Goal: Information Seeking & Learning: Find contact information

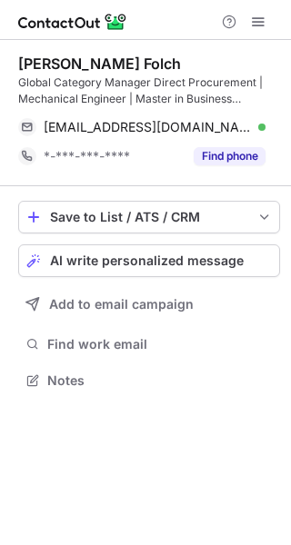
scroll to position [368, 291]
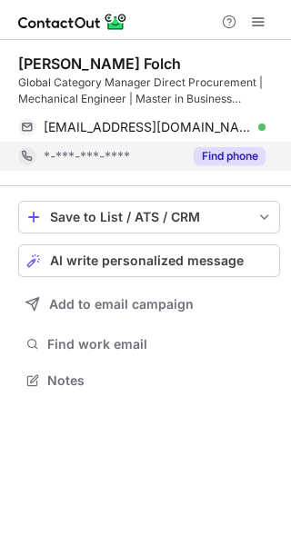
click at [229, 156] on button "Find phone" at bounding box center [230, 156] width 72 height 18
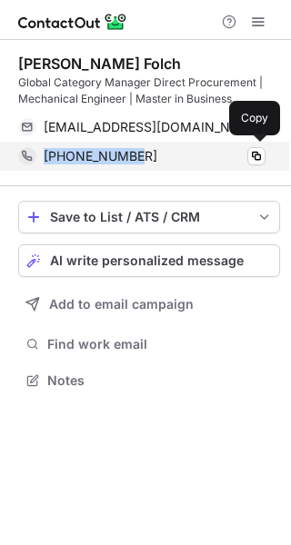
drag, startPoint x: 185, startPoint y: 156, endPoint x: 36, endPoint y: 156, distance: 148.2
click at [36, 156] on div "[PHONE_NUMBER] Copy" at bounding box center [141, 156] width 247 height 29
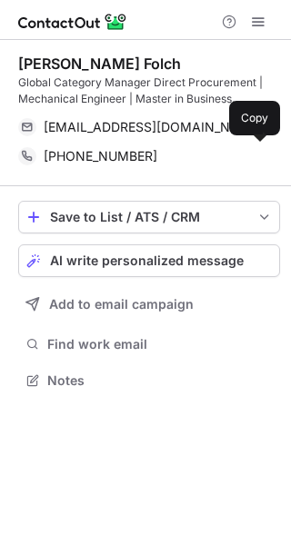
scroll to position [368, 291]
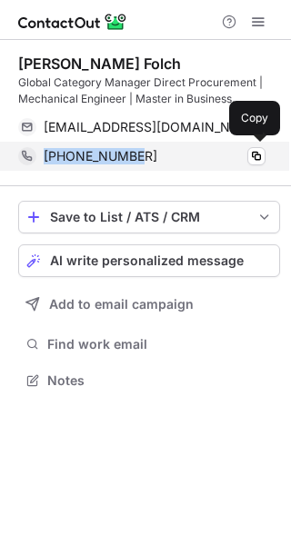
drag, startPoint x: 164, startPoint y: 158, endPoint x: 40, endPoint y: 145, distance: 124.4
click at [40, 145] on div "+34699017130 Copy" at bounding box center [141, 156] width 247 height 29
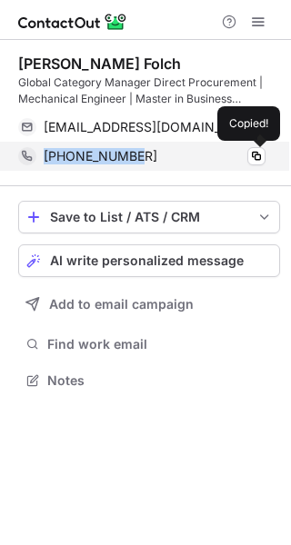
copy span "+34699017130"
